Goal: Information Seeking & Learning: Check status

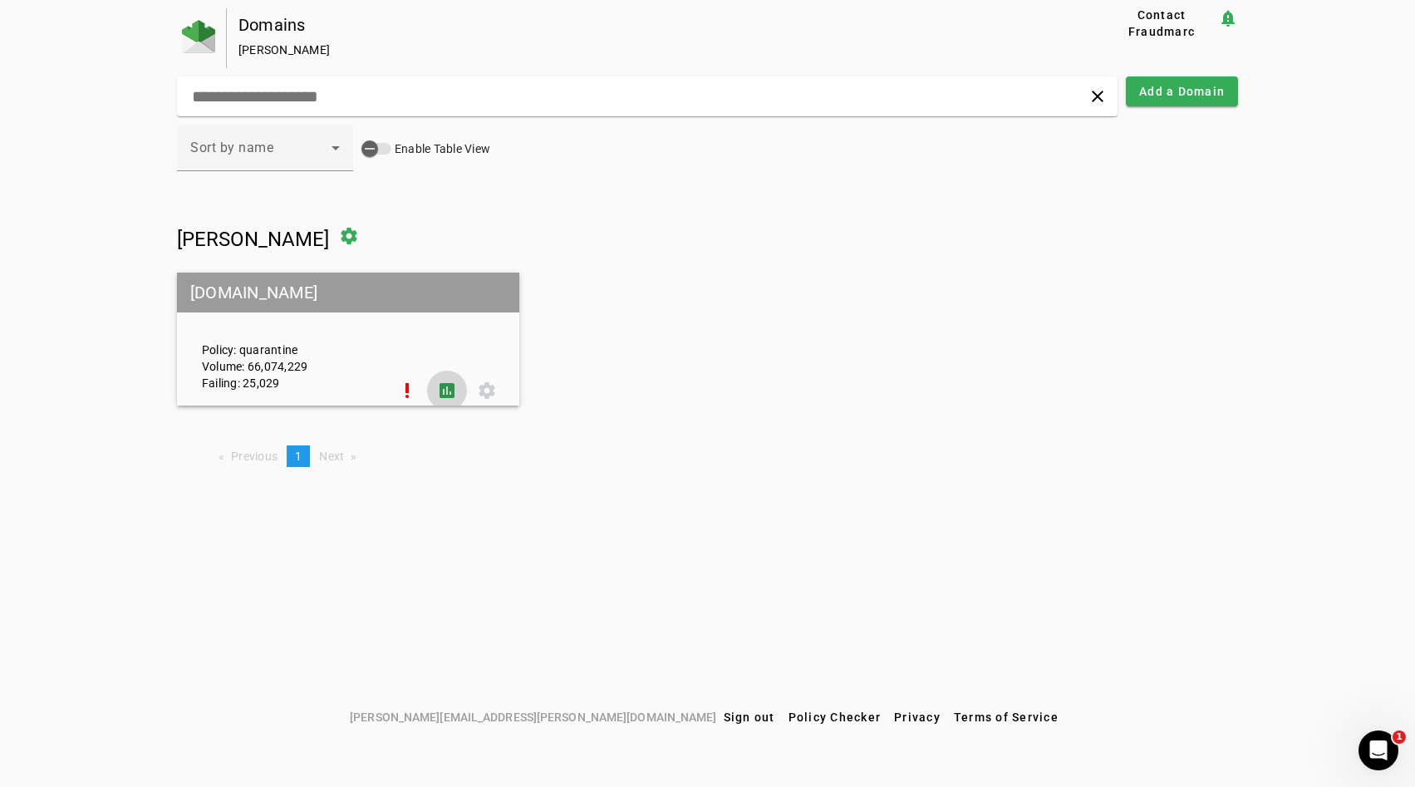
click at [445, 381] on span at bounding box center [447, 391] width 40 height 40
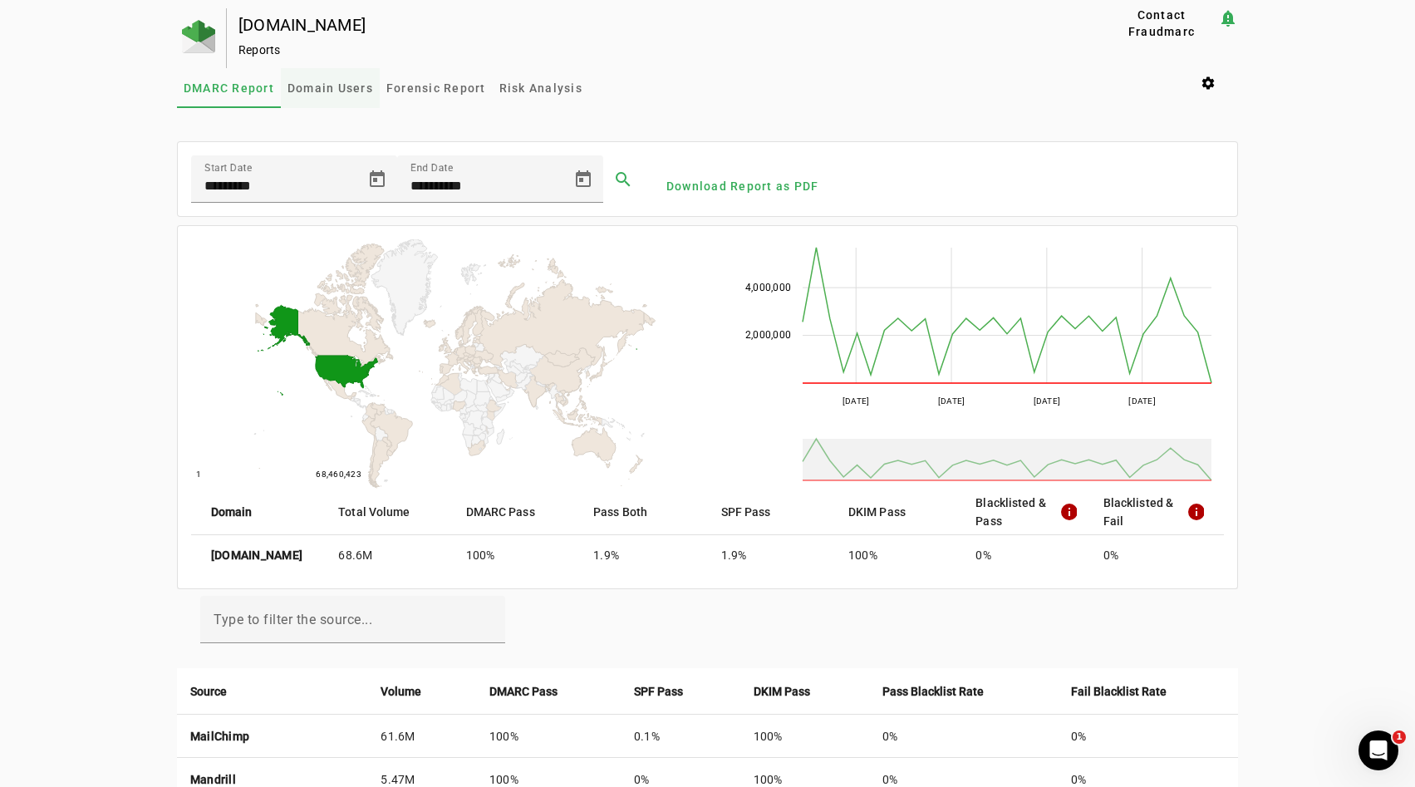
click at [300, 90] on span "Domain Users" at bounding box center [330, 88] width 86 height 12
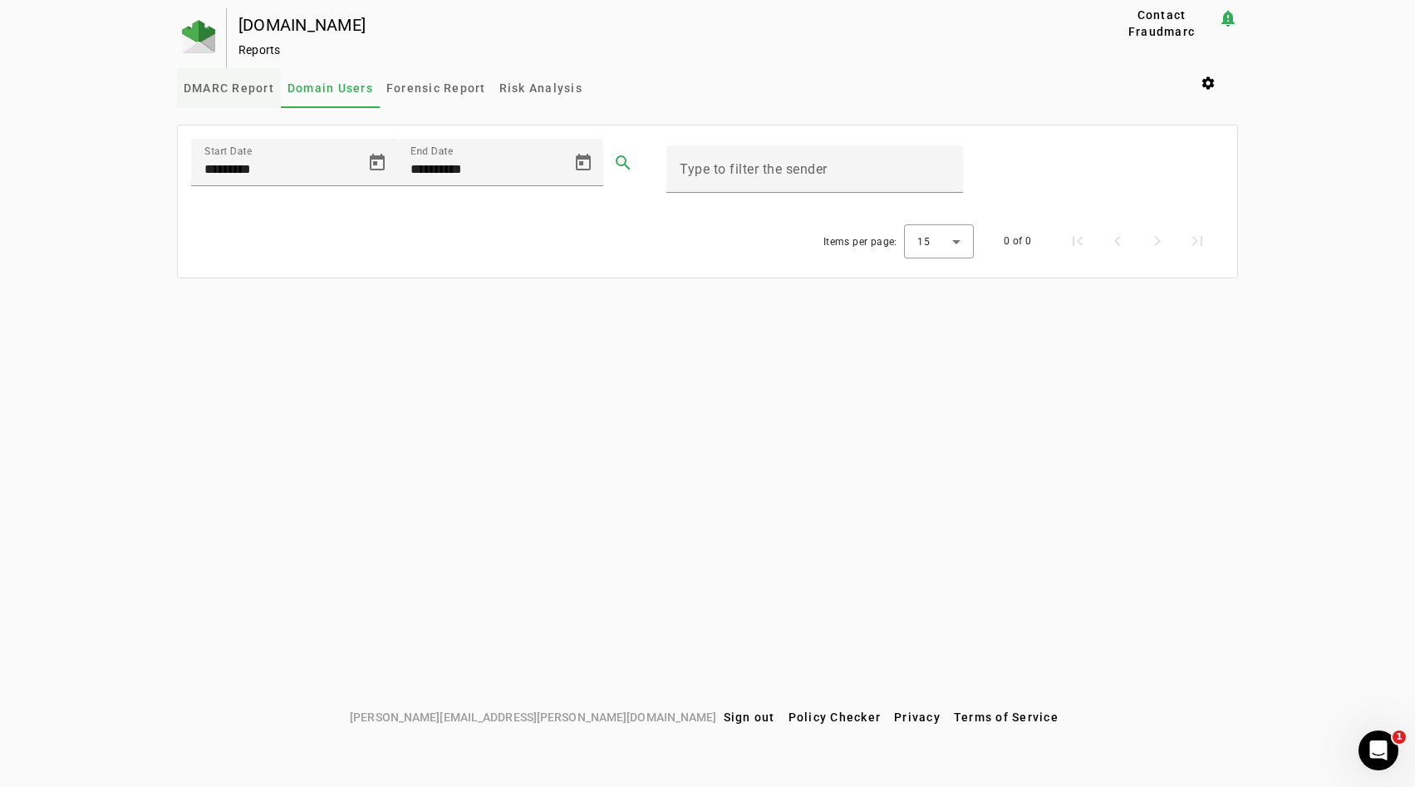
click at [254, 97] on span "DMARC Report" at bounding box center [229, 88] width 91 height 40
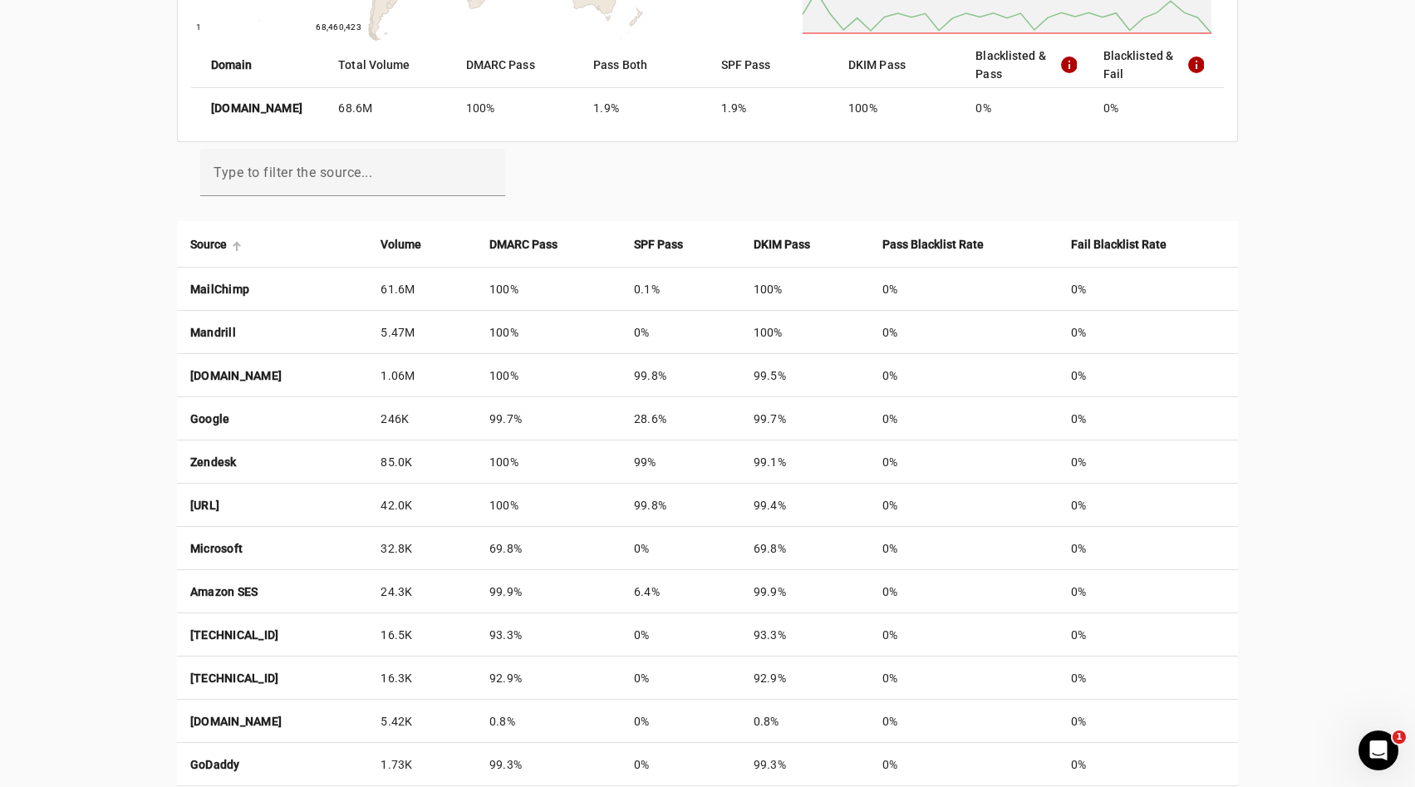
scroll to position [449, 0]
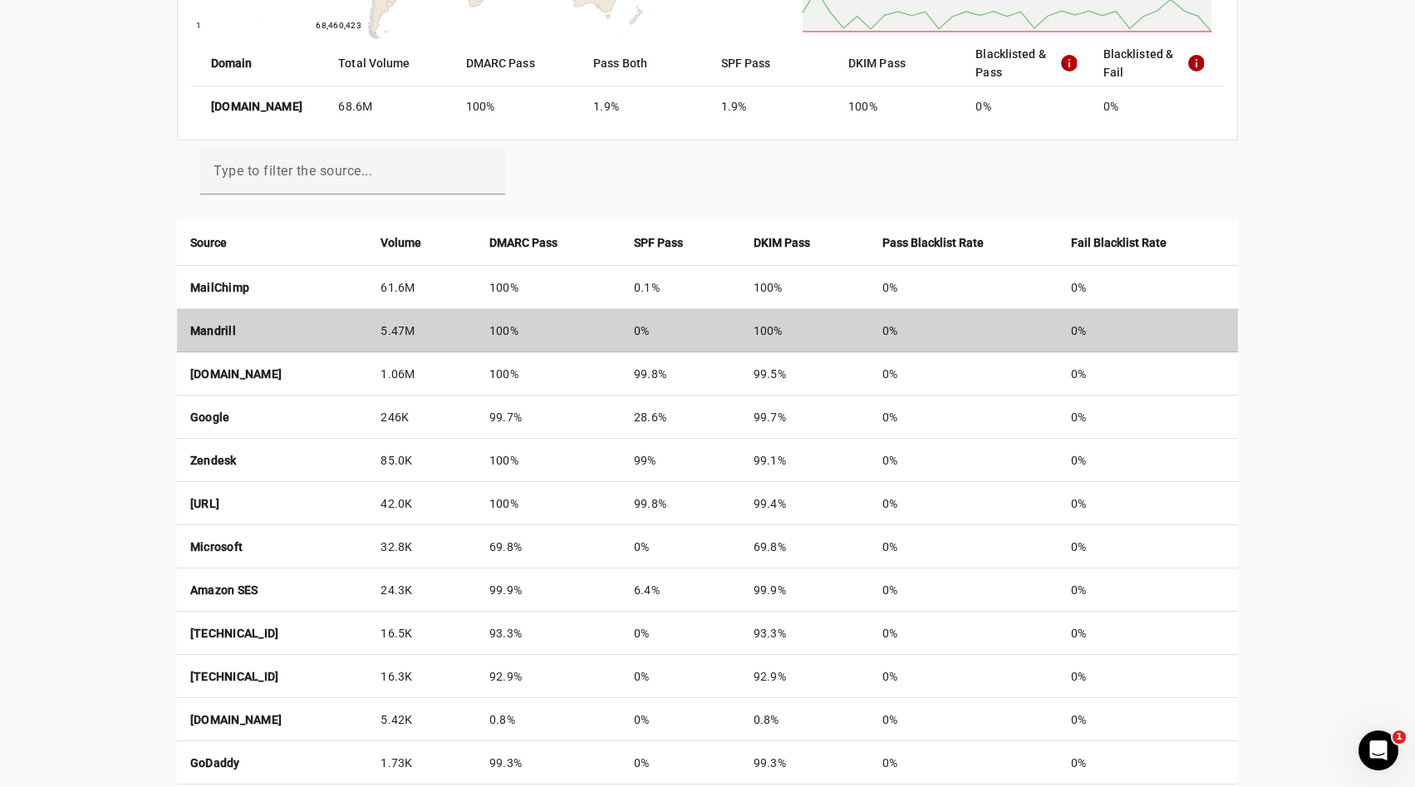
click at [232, 321] on td "Mandrill" at bounding box center [272, 330] width 191 height 43
